Goal: Task Accomplishment & Management: Use online tool/utility

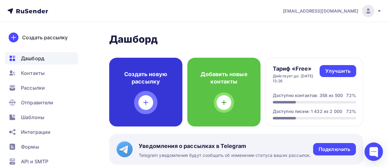
click at [141, 103] on div at bounding box center [145, 102] width 15 height 15
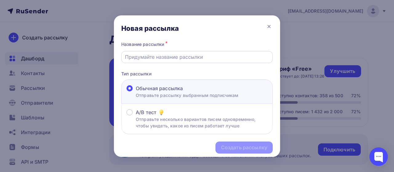
click at [158, 52] on div at bounding box center [196, 57] width 151 height 12
click at [163, 53] on div at bounding box center [196, 57] width 151 height 12
click at [165, 56] on input "text" at bounding box center [197, 56] width 144 height 7
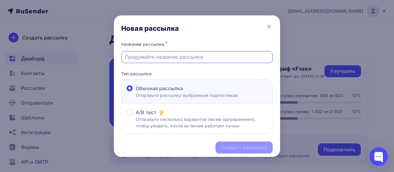
paste input "Рассылка_запись вебинара для сотрудников про ребрендинг 11.09"
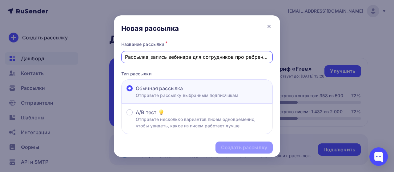
scroll to position [0, 19]
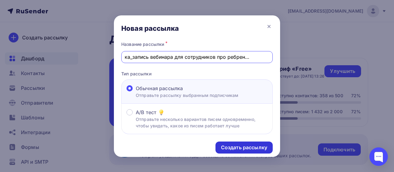
type input "Рассылка_запись вебинара для сотрудников про ребрендинг 11.09"
click at [241, 149] on div "Создать рассылку" at bounding box center [244, 147] width 46 height 7
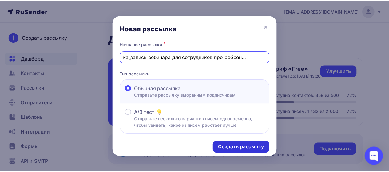
scroll to position [0, 0]
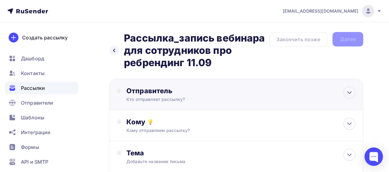
click at [167, 93] on div "Отправитель" at bounding box center [192, 90] width 133 height 9
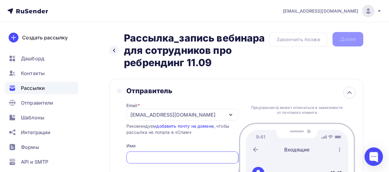
scroll to position [31, 0]
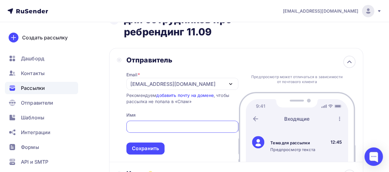
click at [171, 87] on div "[EMAIL_ADDRESS][DOMAIN_NAME]" at bounding box center [172, 83] width 85 height 7
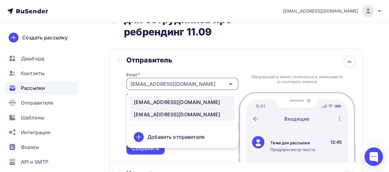
click at [171, 100] on div "[EMAIL_ADDRESS][DOMAIN_NAME]" at bounding box center [177, 101] width 86 height 7
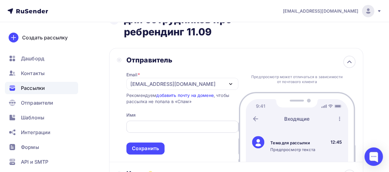
click at [147, 127] on input "text" at bounding box center [182, 126] width 105 height 7
type input "Ы"
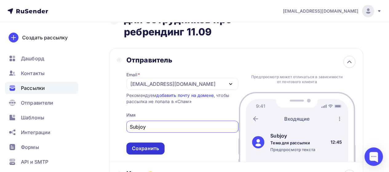
click at [154, 148] on div "Сохранить" at bounding box center [145, 148] width 27 height 7
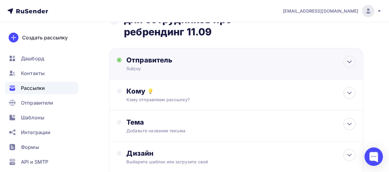
scroll to position [0, 0]
click at [169, 60] on div "Отправитель" at bounding box center [192, 60] width 133 height 9
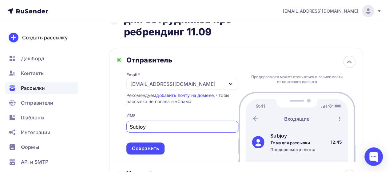
scroll to position [62, 0]
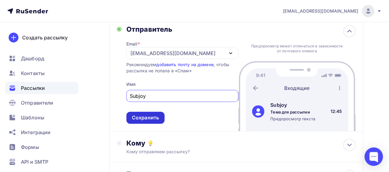
click at [153, 122] on div "Сохранить" at bounding box center [145, 118] width 38 height 12
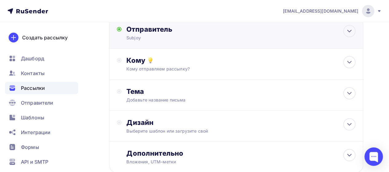
scroll to position [0, 0]
click at [177, 65] on div "Кому Кому отправляем рассылку? Списки получателей Выберите список Все списки id…" at bounding box center [240, 64] width 229 height 16
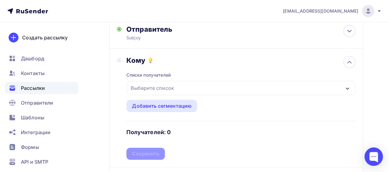
click at [169, 90] on div "Выберите список" at bounding box center [152, 87] width 48 height 11
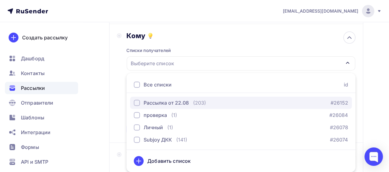
scroll to position [117, 0]
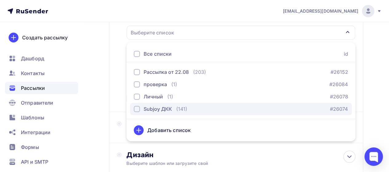
click at [163, 109] on div "Subjoy ДКК" at bounding box center [158, 108] width 28 height 7
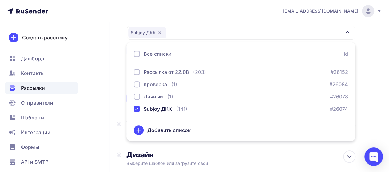
click at [108, 81] on div "Назад Рассылка_запись вебинара для сотрудников про ребрендинг 11.09 Рассылка_за…" at bounding box center [194, 74] width 389 height 339
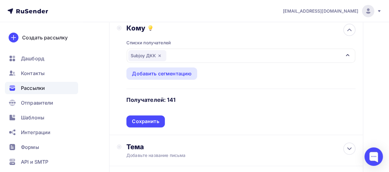
scroll to position [86, 0]
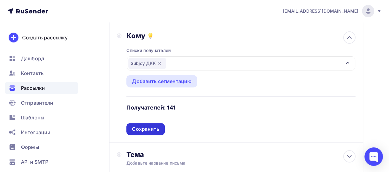
click at [154, 130] on div "Сохранить" at bounding box center [145, 129] width 27 height 7
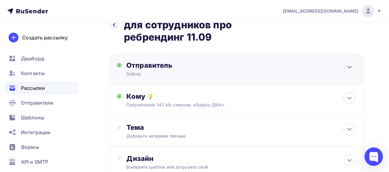
scroll to position [25, 0]
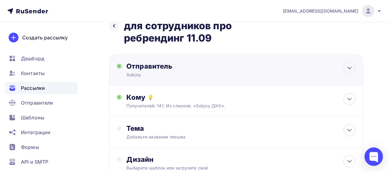
click at [154, 77] on div "Subjoy" at bounding box center [186, 75] width 120 height 6
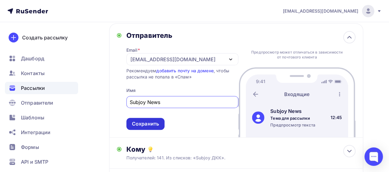
scroll to position [86, 0]
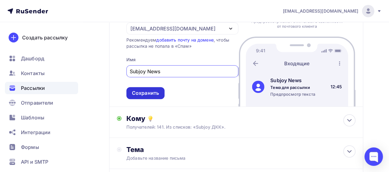
type input "Subjoy News"
click at [146, 95] on div "Сохранить" at bounding box center [145, 93] width 27 height 7
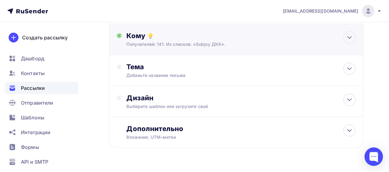
click at [156, 48] on div "Кому Получателей: 141. Из списков: «Subjoy ДКК». Списки получателей Subjoy ДКК …" at bounding box center [236, 39] width 254 height 31
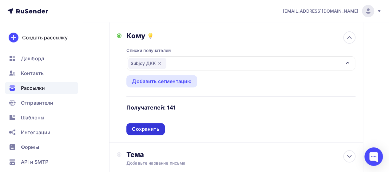
click at [152, 128] on div "Сохранить" at bounding box center [145, 129] width 27 height 7
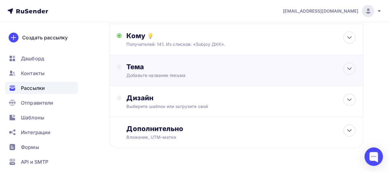
click at [156, 80] on div "Тема Добавьте название письма Тема * Рекомендуем использовать не более 150 симв…" at bounding box center [236, 70] width 254 height 31
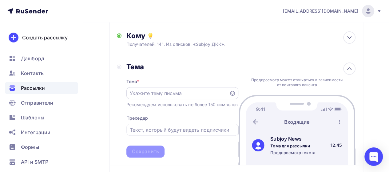
click at [167, 97] on input "text" at bounding box center [178, 93] width 96 height 7
paste input "Рассылка_запись вебинара для сотрудников про ребрендинг 11.09"
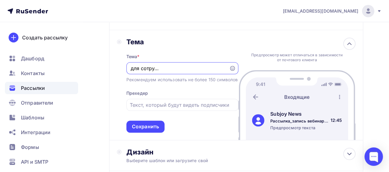
scroll to position [117, 0]
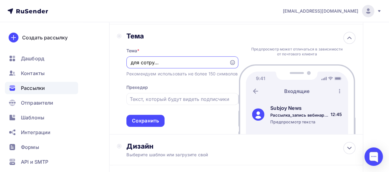
type input "Рассылка_запись вебинара для сотрудников про ребрендинг 11.09"
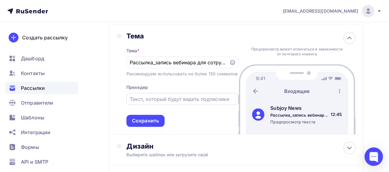
click at [152, 103] on input "text" at bounding box center [182, 98] width 105 height 7
paste input "[DATE] 10:00 состоялся вебинар “Subway теперь Subjoy 2.0” для сотрудников ресто…"
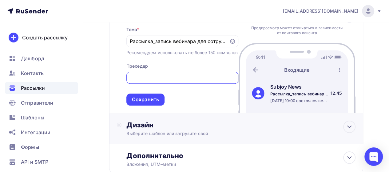
scroll to position [148, 0]
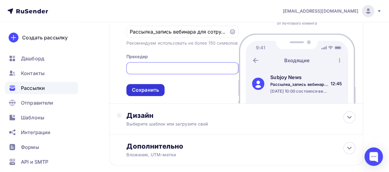
type input "[DATE] 10:00 состоялся вебинар “Subway теперь Subjoy 2.0” для сотрудников ресто…"
click at [150, 96] on div "Сохранить" at bounding box center [145, 90] width 38 height 12
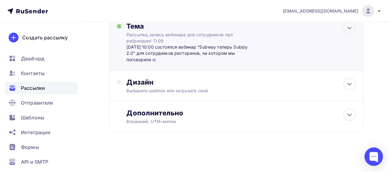
scroll to position [0, 0]
click at [146, 90] on div "Выберите шаблон или загрузите свой" at bounding box center [229, 91] width 206 height 6
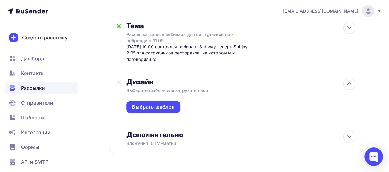
scroll to position [148, 0]
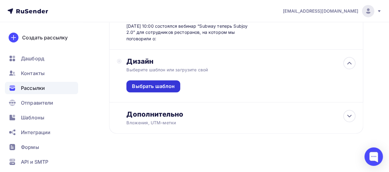
click at [148, 88] on div "Выбрать шаблон" at bounding box center [153, 86] width 43 height 7
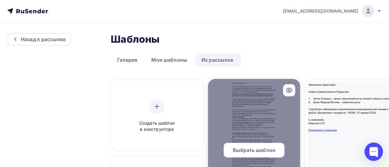
click at [258, 155] on div "Выбрать шаблон" at bounding box center [254, 150] width 61 height 15
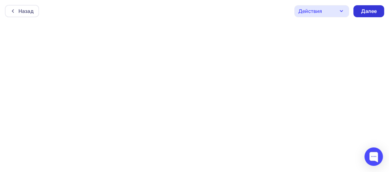
click at [368, 9] on div "Далее" at bounding box center [369, 11] width 16 height 7
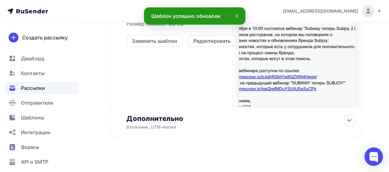
scroll to position [232, 0]
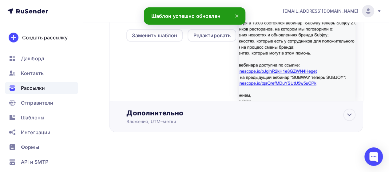
click at [183, 125] on div "Дополнительно Вложения, UTM–метки Вложения Добавить файл Максимальный суммарный…" at bounding box center [236, 116] width 254 height 31
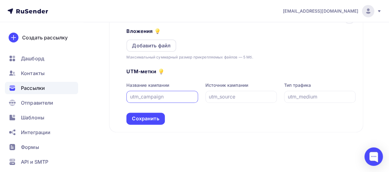
scroll to position [330, 0]
click at [147, 127] on div "Дополнительно Вложения Добавить файл Максимальный суммарный размер прикрепляемы…" at bounding box center [236, 68] width 254 height 128
click at [147, 119] on div "Сохранить" at bounding box center [145, 118] width 27 height 7
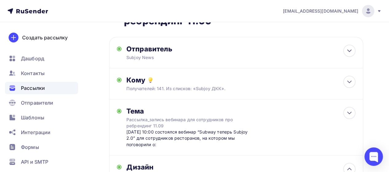
scroll to position [0, 0]
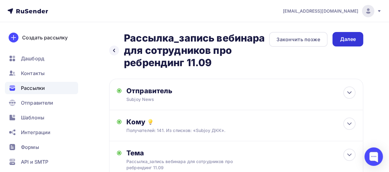
click at [349, 38] on div "Далее" at bounding box center [348, 39] width 16 height 7
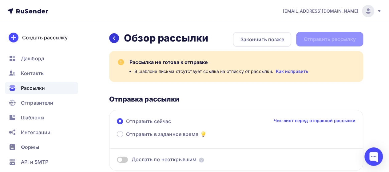
click at [117, 38] on div at bounding box center [114, 38] width 10 height 10
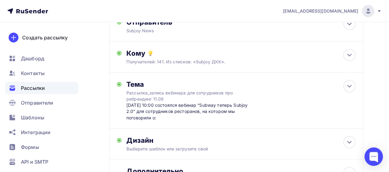
scroll to position [115, 0]
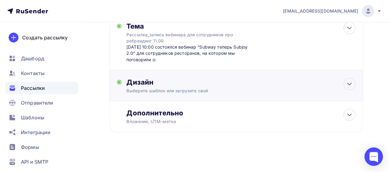
click at [161, 85] on div "Дизайн" at bounding box center [240, 82] width 229 height 9
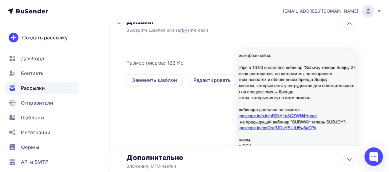
scroll to position [176, 0]
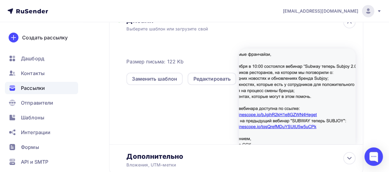
click at [274, 86] on div at bounding box center [297, 96] width 117 height 96
click at [213, 79] on div "Редактировать" at bounding box center [212, 78] width 38 height 7
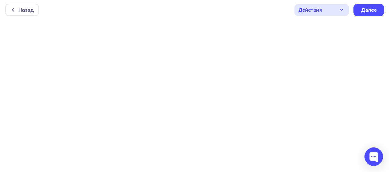
scroll to position [2, 0]
click at [358, 9] on div "Далее" at bounding box center [368, 10] width 31 height 12
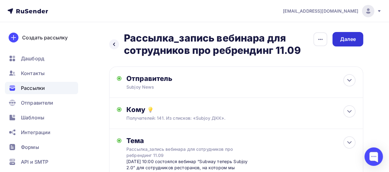
click at [346, 38] on div "Далее" at bounding box center [348, 39] width 16 height 7
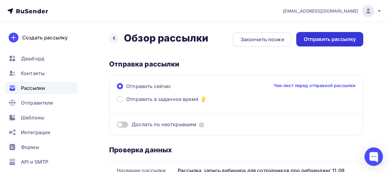
click at [339, 36] on div "Отправить рассылку" at bounding box center [330, 39] width 52 height 7
